Goal: Task Accomplishment & Management: Use online tool/utility

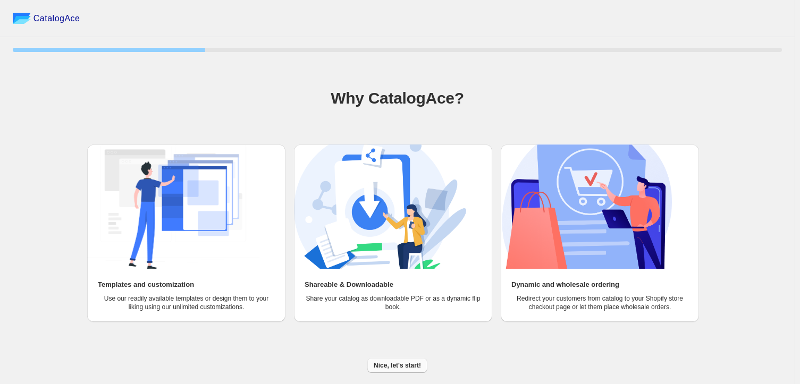
click at [407, 366] on span "Nice, let's start!" at bounding box center [396, 365] width 47 height 9
